Goal: Transaction & Acquisition: Purchase product/service

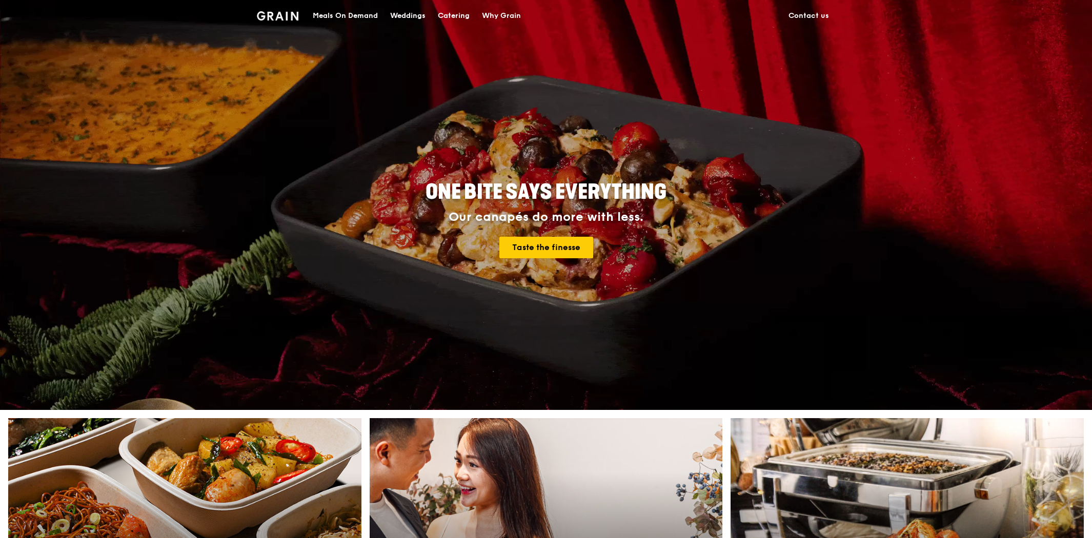
click at [360, 8] on div "Meals On Demand" at bounding box center [345, 16] width 65 height 31
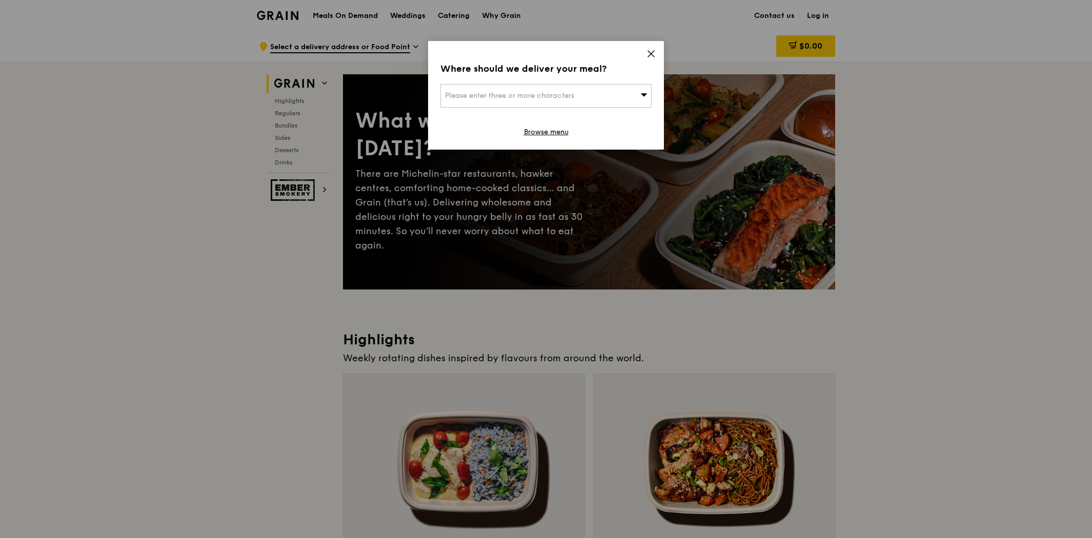
drag, startPoint x: 662, startPoint y: 57, endPoint x: 657, endPoint y: 55, distance: 6.2
click at [662, 57] on div "Where should we deliver your meal? Please enter three or more characters Browse…" at bounding box center [546, 95] width 236 height 109
click at [646, 52] on icon at bounding box center [650, 53] width 9 height 9
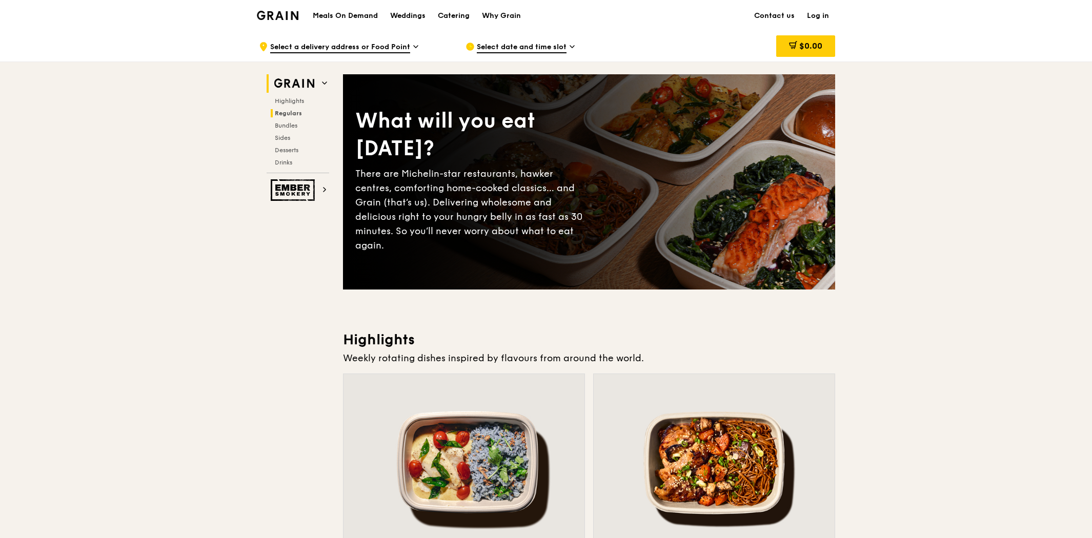
click at [296, 113] on span "Regulars" at bounding box center [288, 113] width 27 height 7
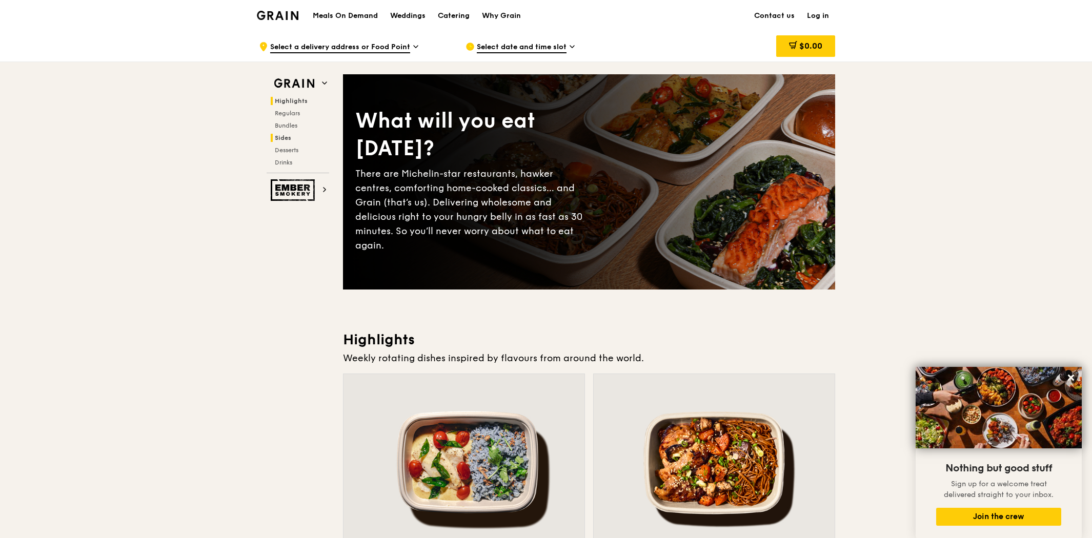
drag, startPoint x: 295, startPoint y: 323, endPoint x: 322, endPoint y: 103, distance: 221.6
click at [562, 43] on div "Select date and time slot" at bounding box center [560, 46] width 190 height 31
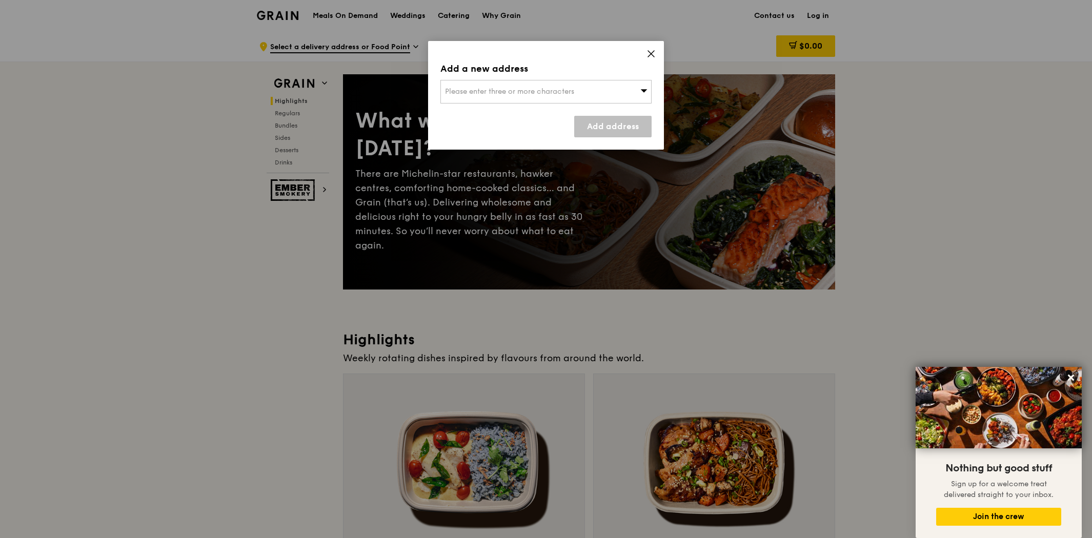
click at [596, 83] on div "Please enter three or more characters" at bounding box center [545, 92] width 211 height 24
click at [569, 90] on input "search" at bounding box center [546, 91] width 210 height 23
drag, startPoint x: 655, startPoint y: 57, endPoint x: 663, endPoint y: 56, distance: 8.8
click at [659, 57] on div "Add a new address Please enter three or more characters Please enter 3 or more …" at bounding box center [546, 95] width 236 height 109
click at [585, 92] on div "Please enter three or more characters" at bounding box center [545, 92] width 211 height 24
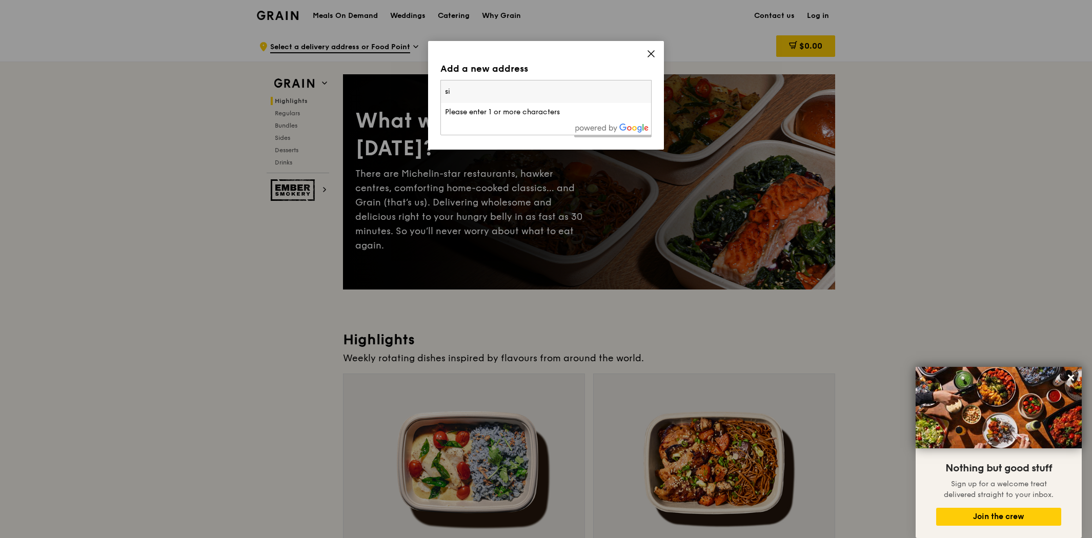
type input "s"
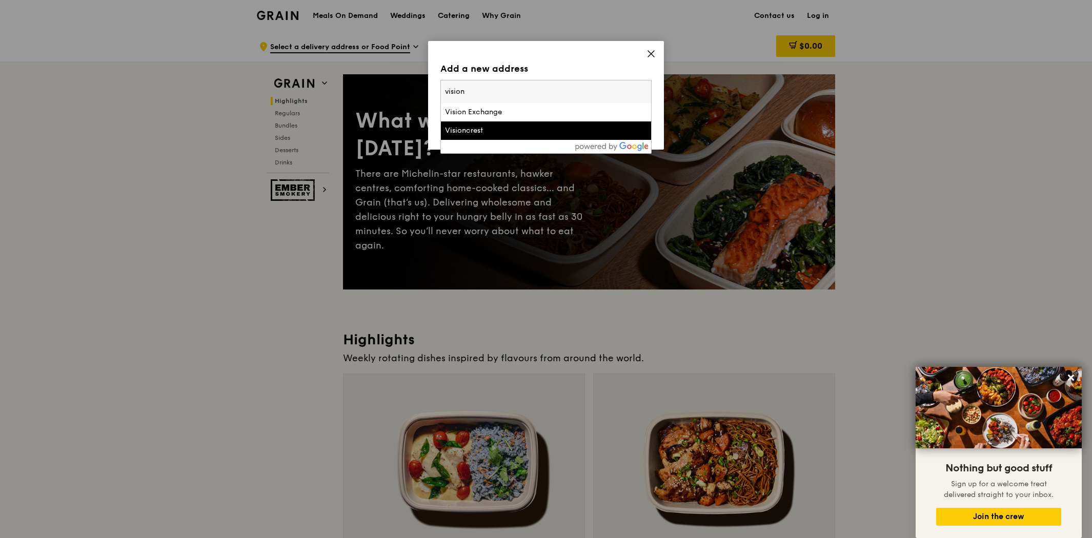
type input "vision"
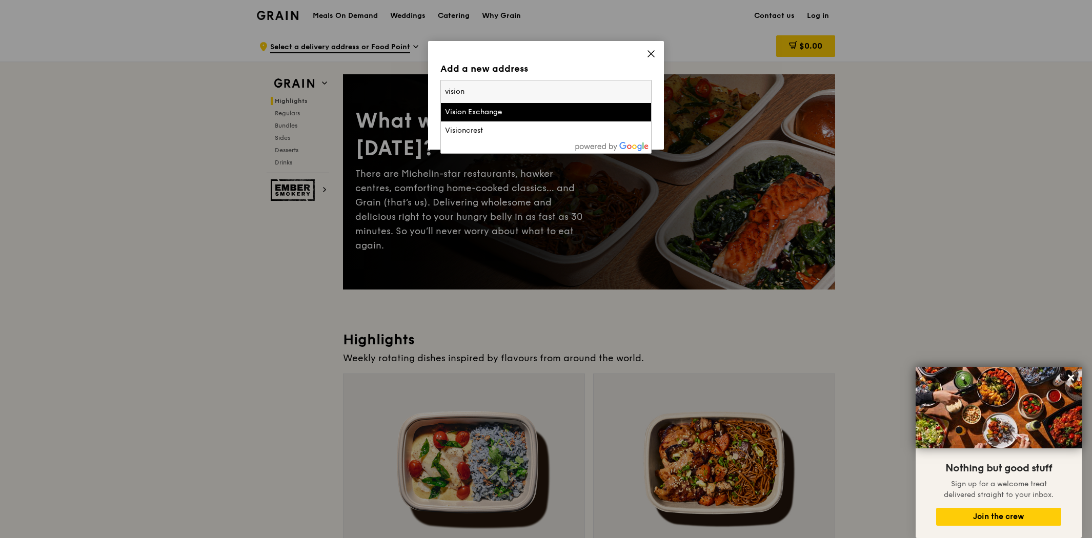
click at [544, 115] on div "Vision Exchange" at bounding box center [521, 112] width 152 height 10
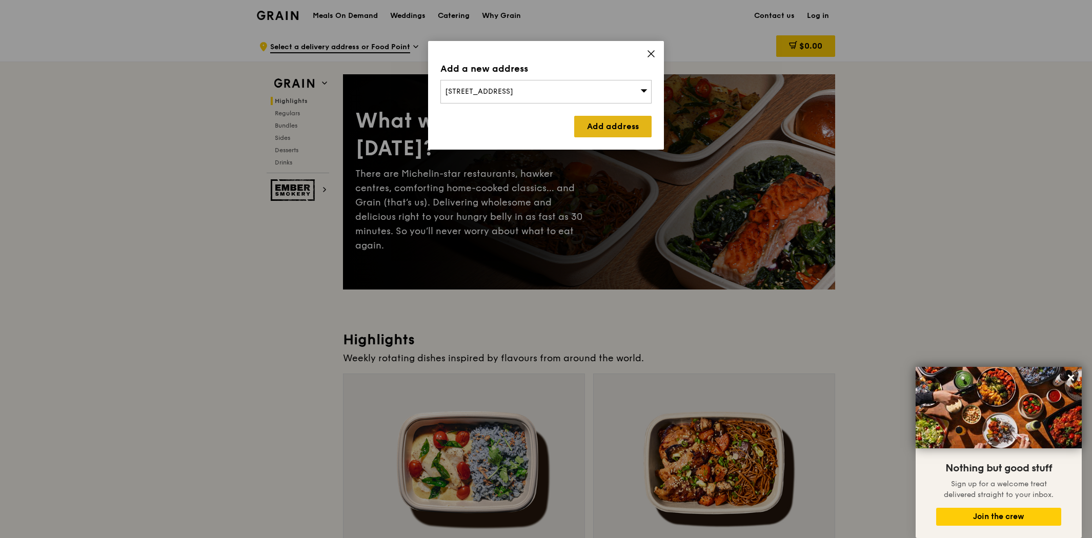
click at [609, 125] on link "Add address" at bounding box center [612, 127] width 77 height 22
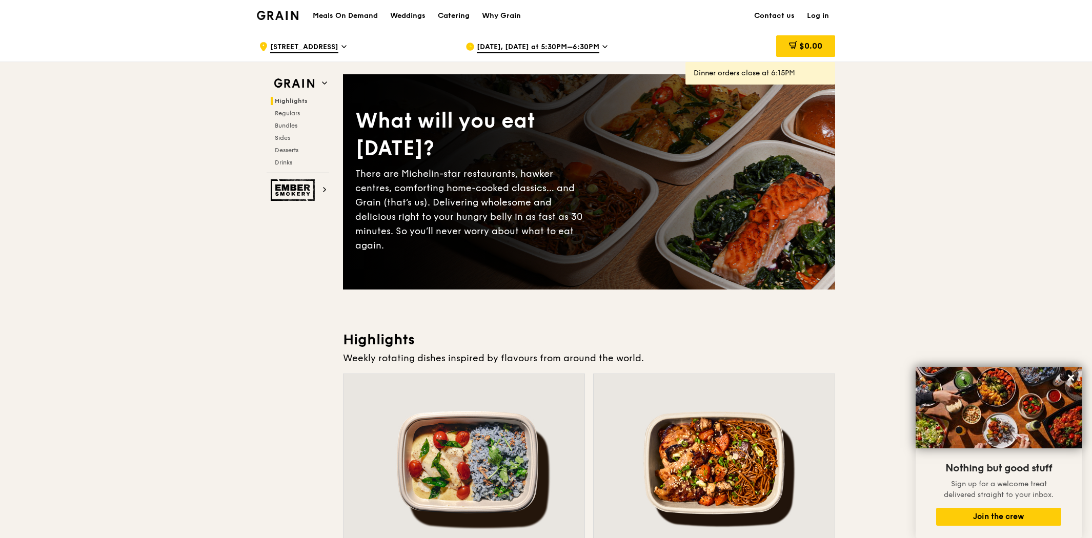
click at [544, 45] on span "[DATE], [DATE] at 5:30PM–6:30PM" at bounding box center [538, 47] width 123 height 11
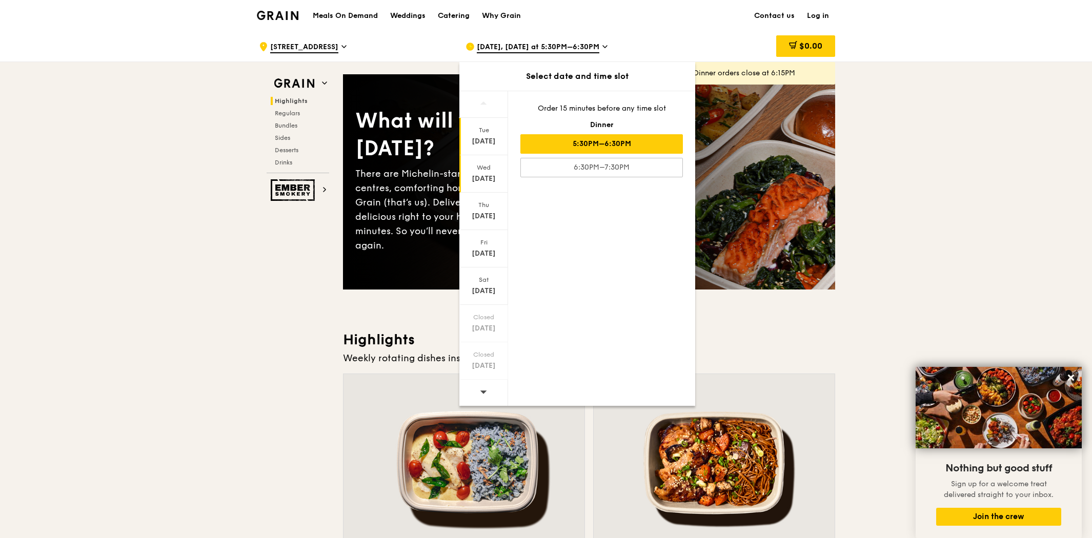
click at [495, 177] on div "[DATE]" at bounding box center [484, 179] width 46 height 10
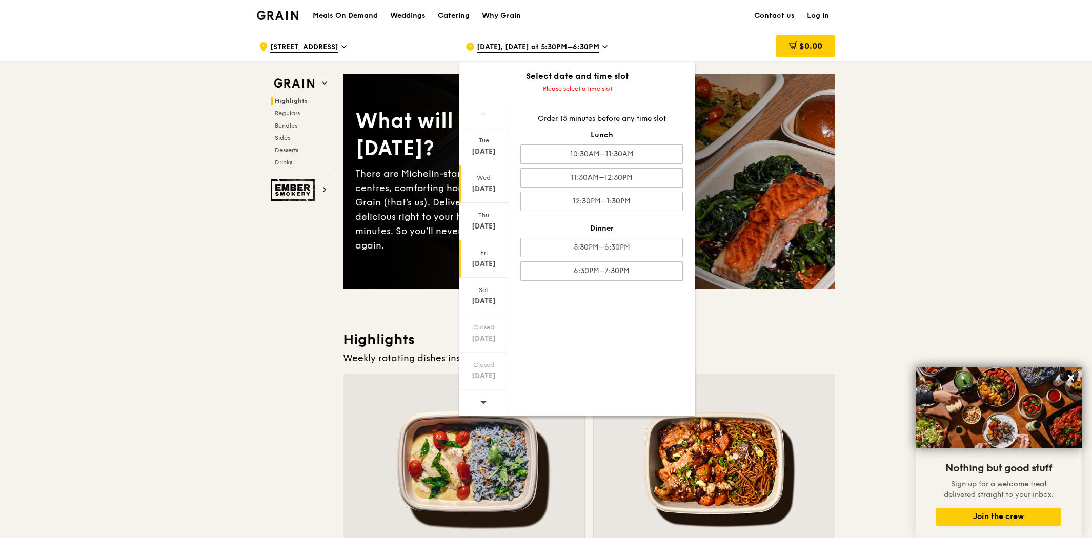
click at [483, 263] on div "[DATE]" at bounding box center [484, 264] width 46 height 10
click at [478, 298] on div "[DATE]" at bounding box center [484, 301] width 46 height 10
click at [474, 341] on div "[DATE]" at bounding box center [484, 339] width 46 height 10
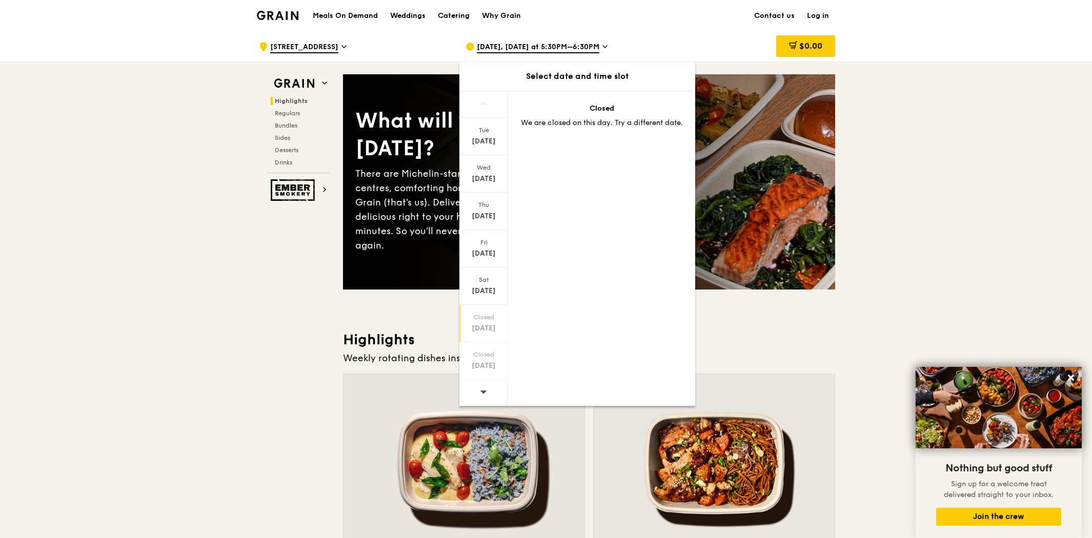
click at [477, 389] on div at bounding box center [483, 393] width 49 height 26
click at [486, 361] on div "[DATE]" at bounding box center [484, 366] width 46 height 10
